Goal: Information Seeking & Learning: Learn about a topic

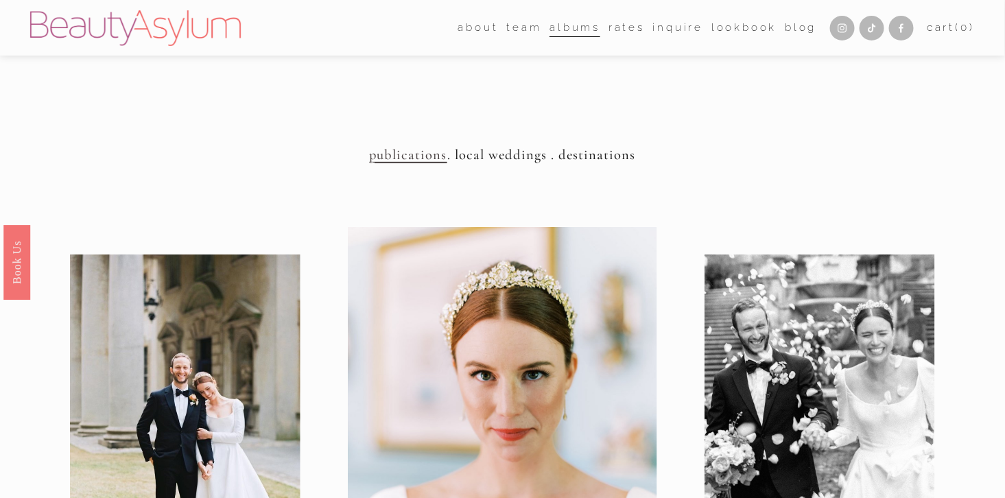
click at [628, 28] on link "Rates" at bounding box center [626, 27] width 36 height 21
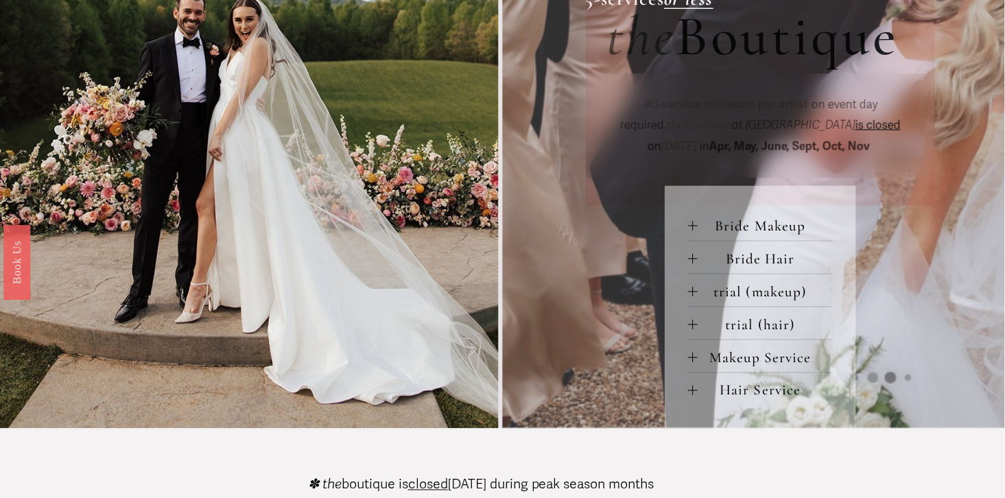
click at [694, 359] on div at bounding box center [693, 358] width 10 height 10
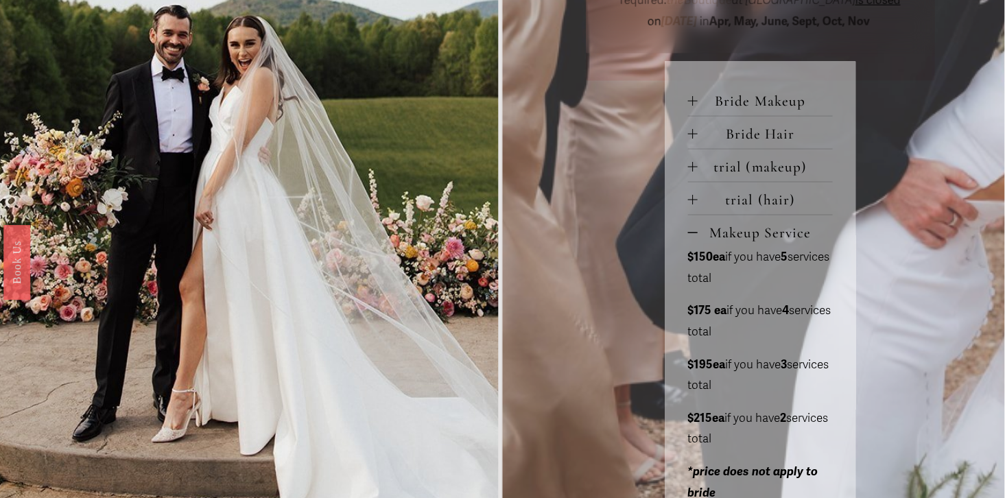
scroll to position [656, 0]
